Goal: Register for event/course

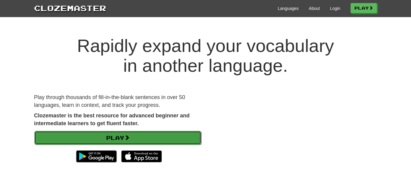
click at [182, 135] on link "Play" at bounding box center [117, 138] width 167 height 14
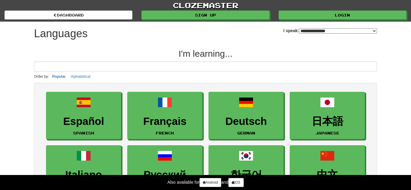
select select "*******"
click at [114, 49] on h2 "I'm learning..." at bounding box center [205, 54] width 343 height 10
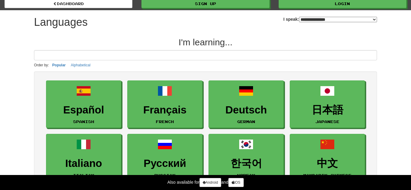
scroll to position [12, 0]
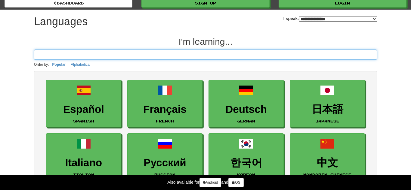
click at [100, 56] on input at bounding box center [205, 55] width 343 height 10
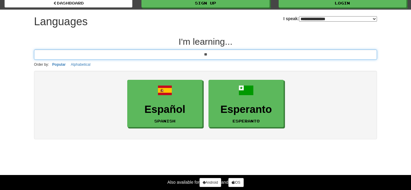
type input "*"
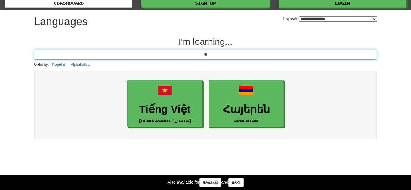
type input "*"
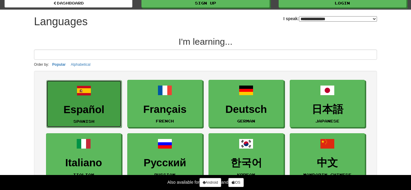
click at [98, 104] on h3 "Español" at bounding box center [84, 110] width 69 height 12
